Goal: Task Accomplishment & Management: Manage account settings

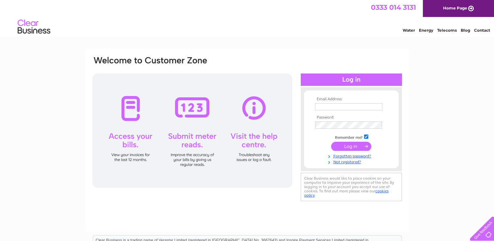
type input "[EMAIL_ADDRESS][DOMAIN_NAME]"
click at [347, 148] on input "submit" at bounding box center [351, 146] width 40 height 9
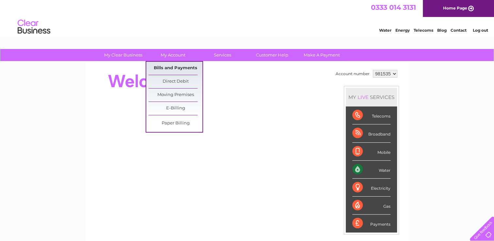
click at [175, 66] on link "Bills and Payments" at bounding box center [176, 68] width 54 height 13
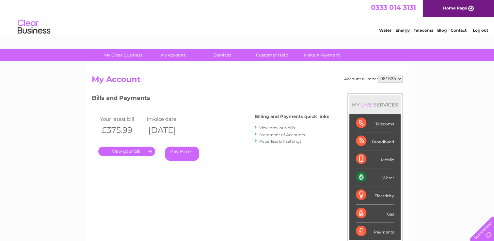
click at [144, 150] on link "." at bounding box center [126, 151] width 57 height 9
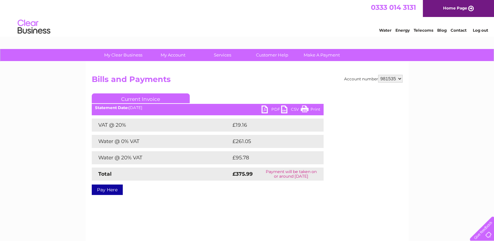
click at [271, 108] on link "PDF" at bounding box center [271, 109] width 20 height 9
